Goal: Information Seeking & Learning: Learn about a topic

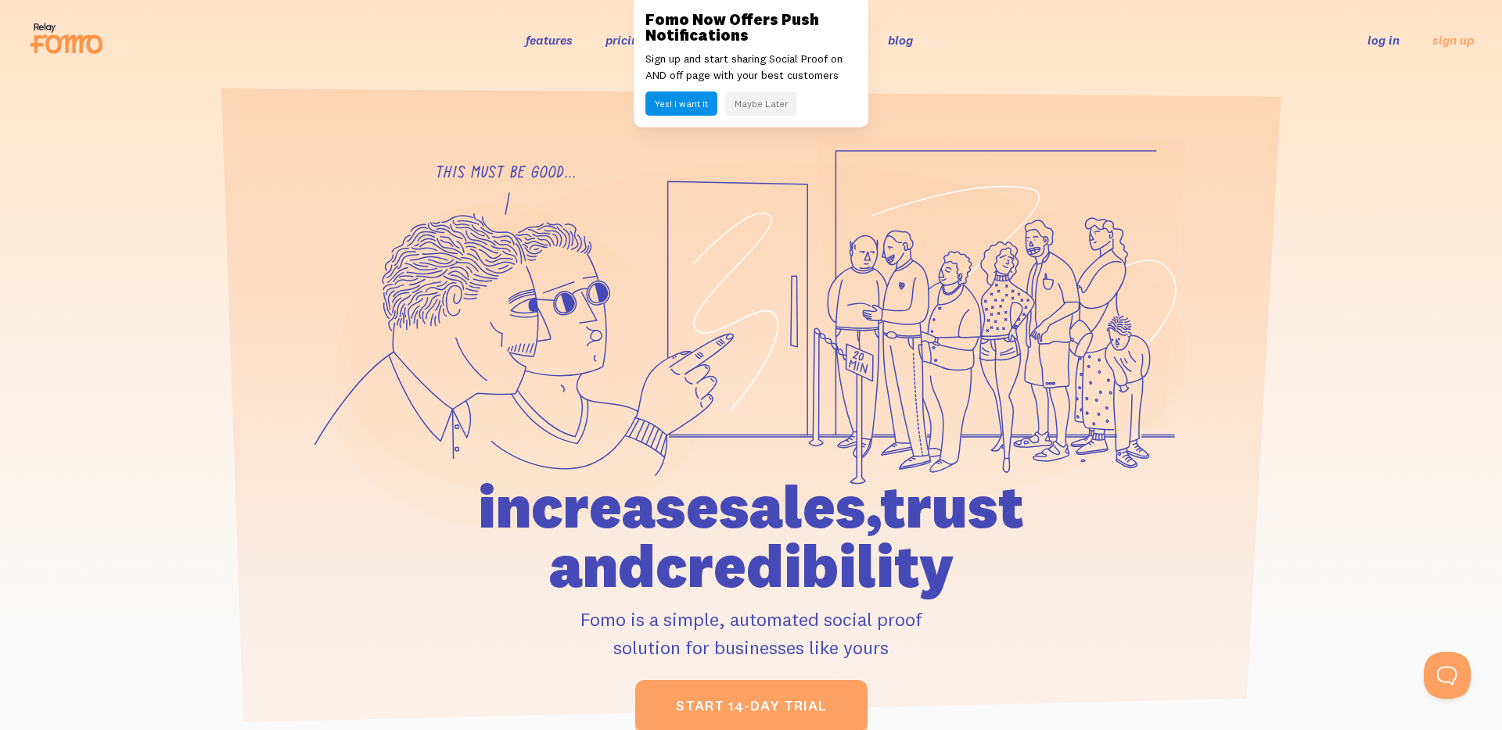
click at [752, 109] on button "Maybe Later" at bounding box center [761, 104] width 72 height 24
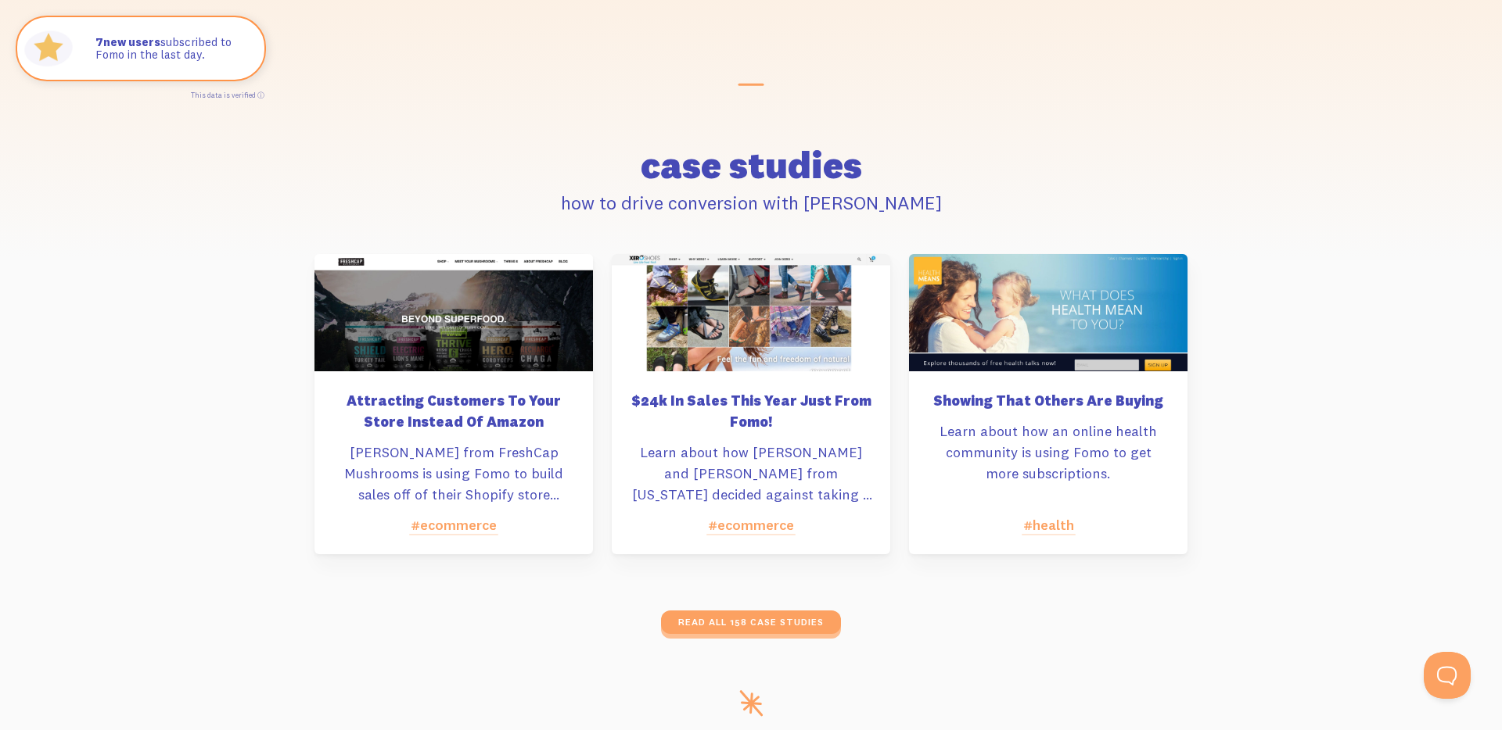
scroll to position [7829, 0]
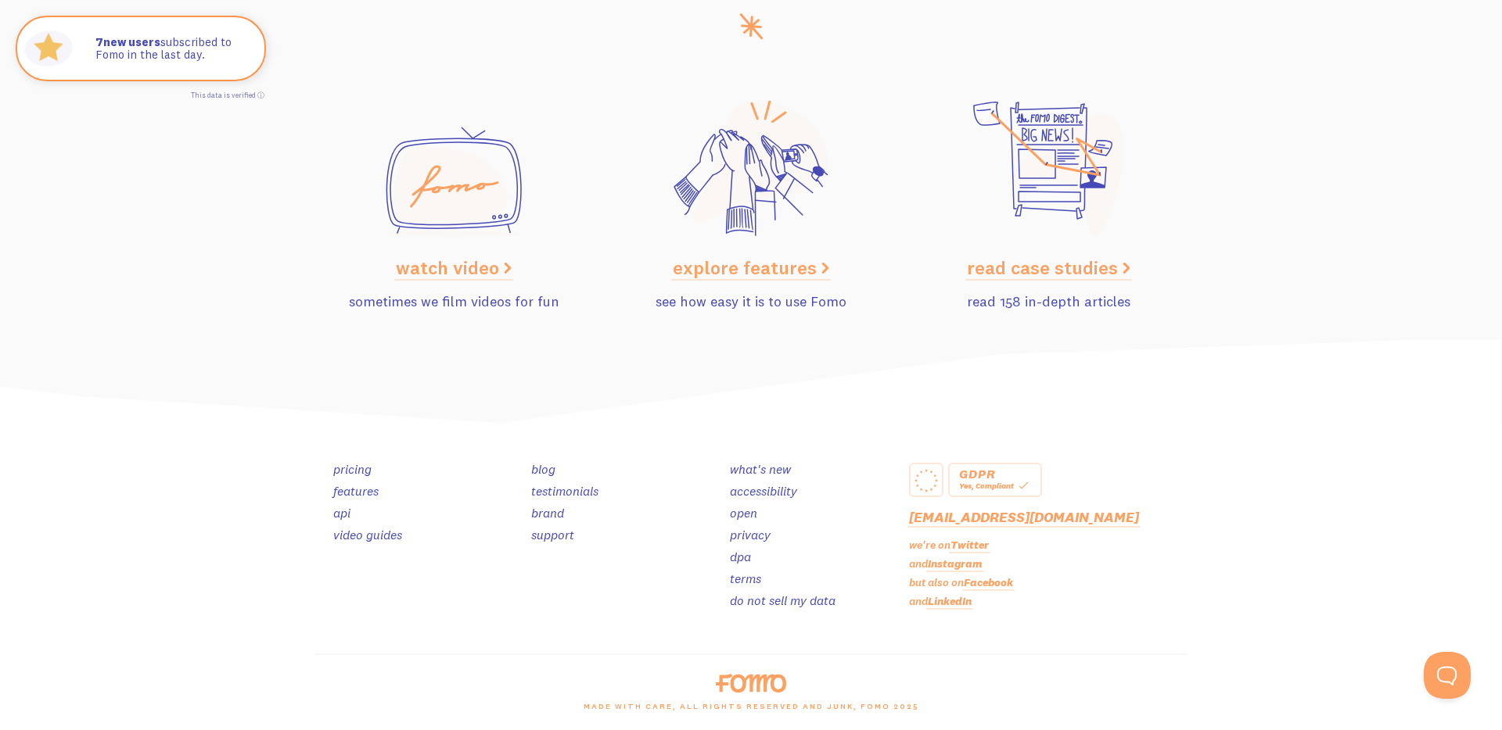
click at [361, 474] on link "pricing" at bounding box center [352, 469] width 38 height 16
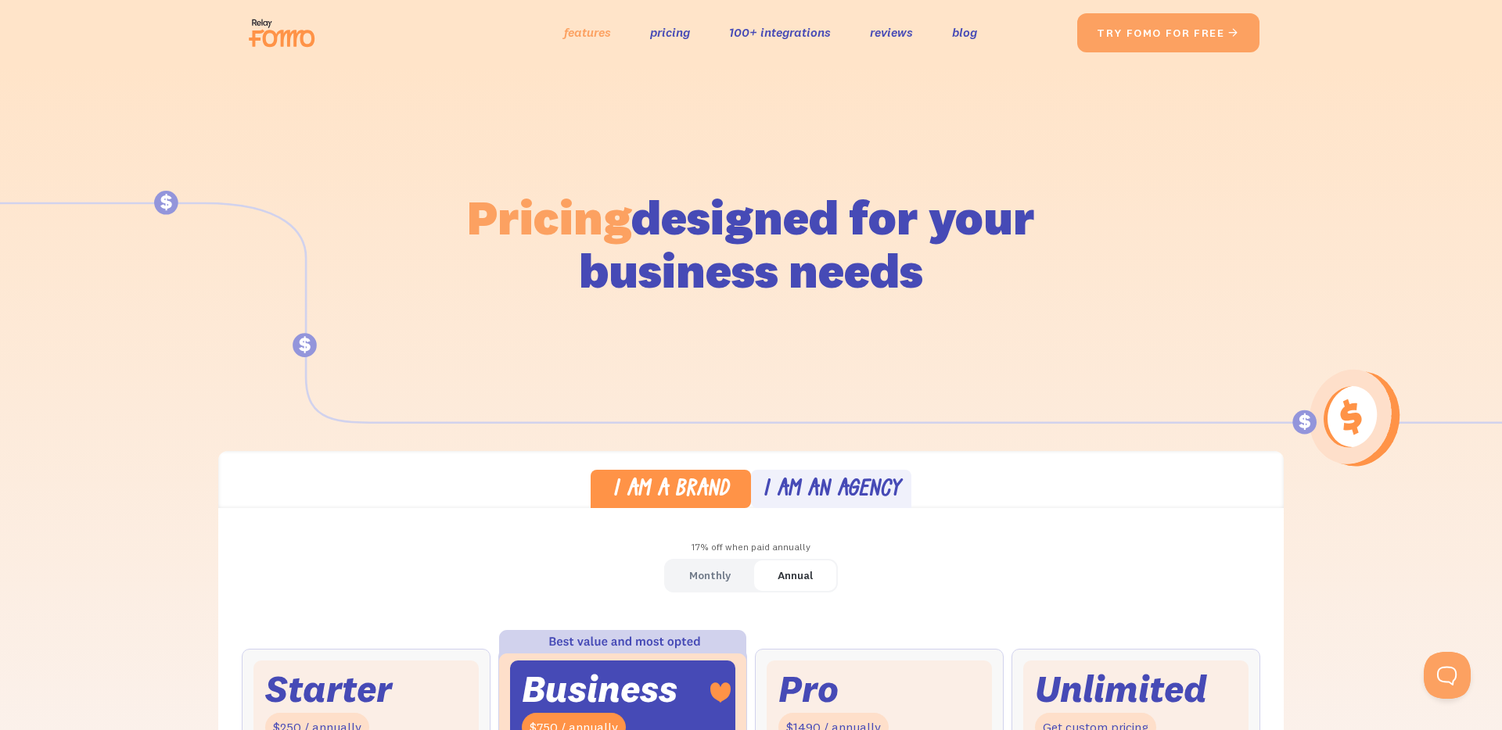
click at [583, 31] on link "features" at bounding box center [587, 32] width 47 height 23
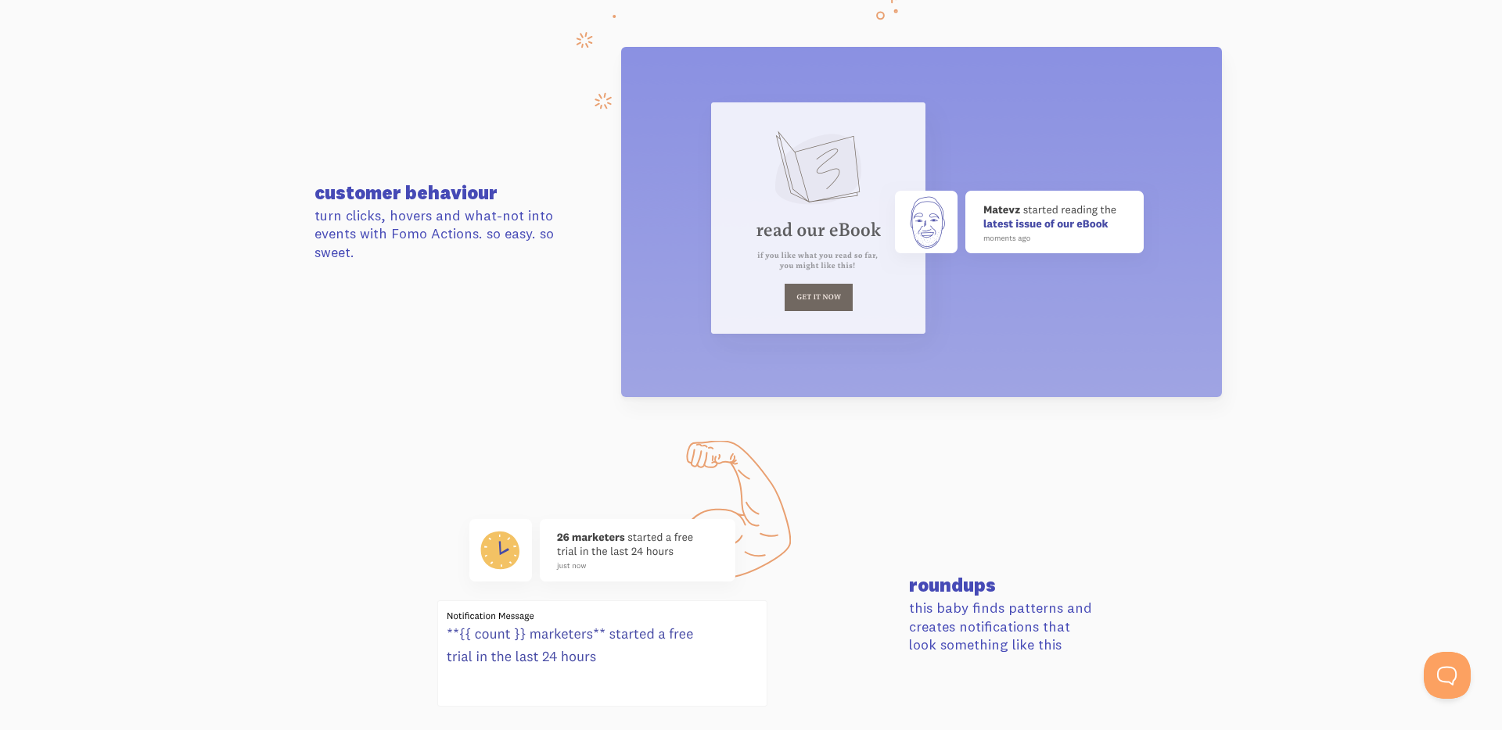
scroll to position [5992, 0]
